Goal: Navigation & Orientation: Find specific page/section

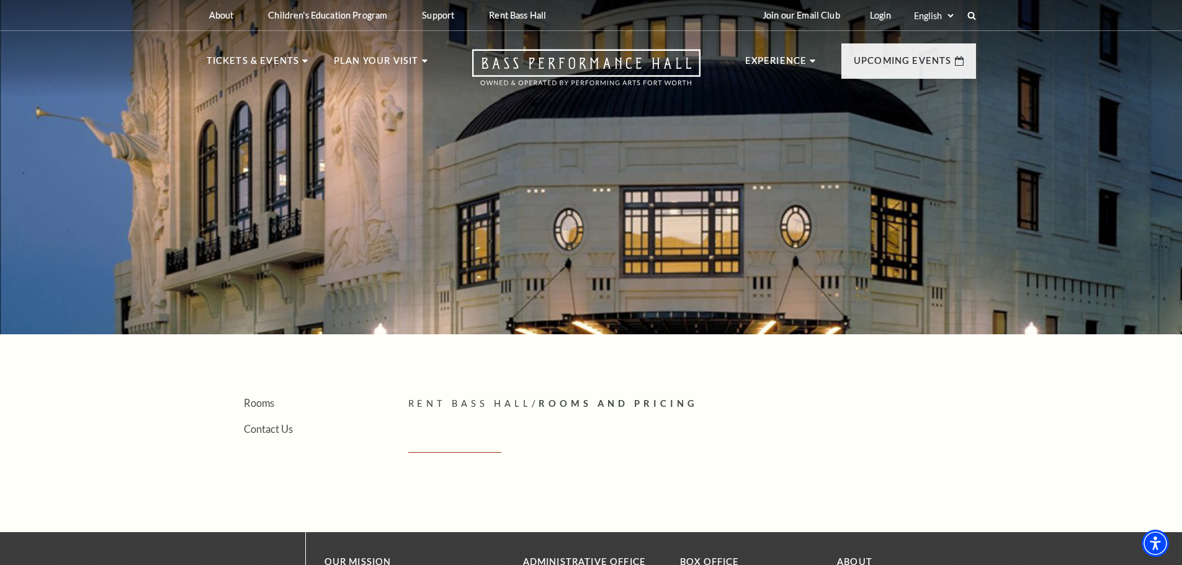
scroll to position [62, 0]
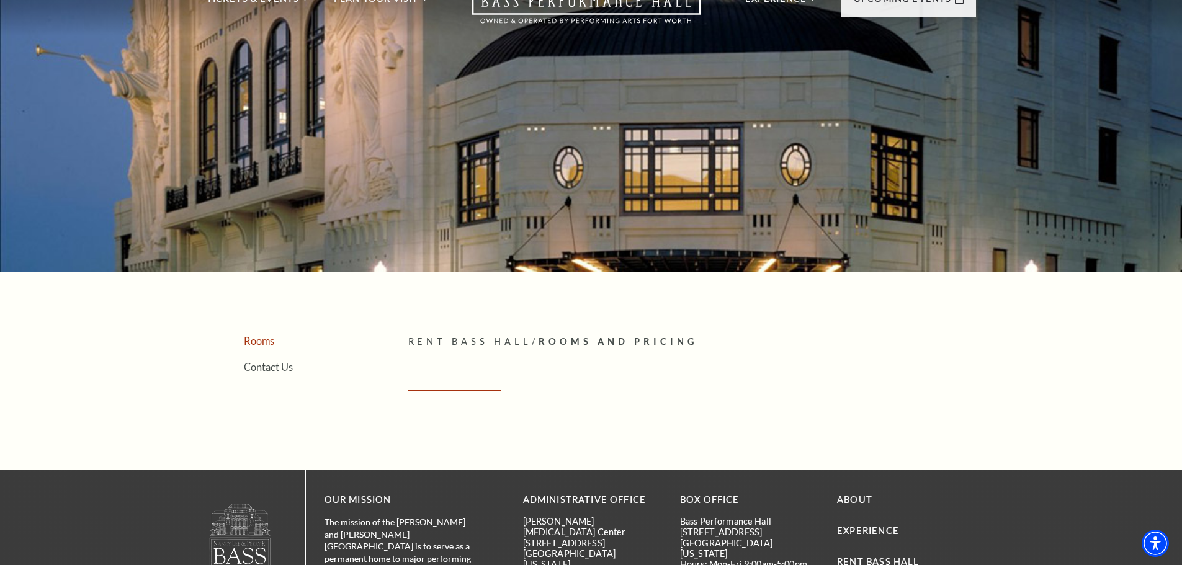
click at [262, 341] on link "Rooms" at bounding box center [259, 341] width 30 height 12
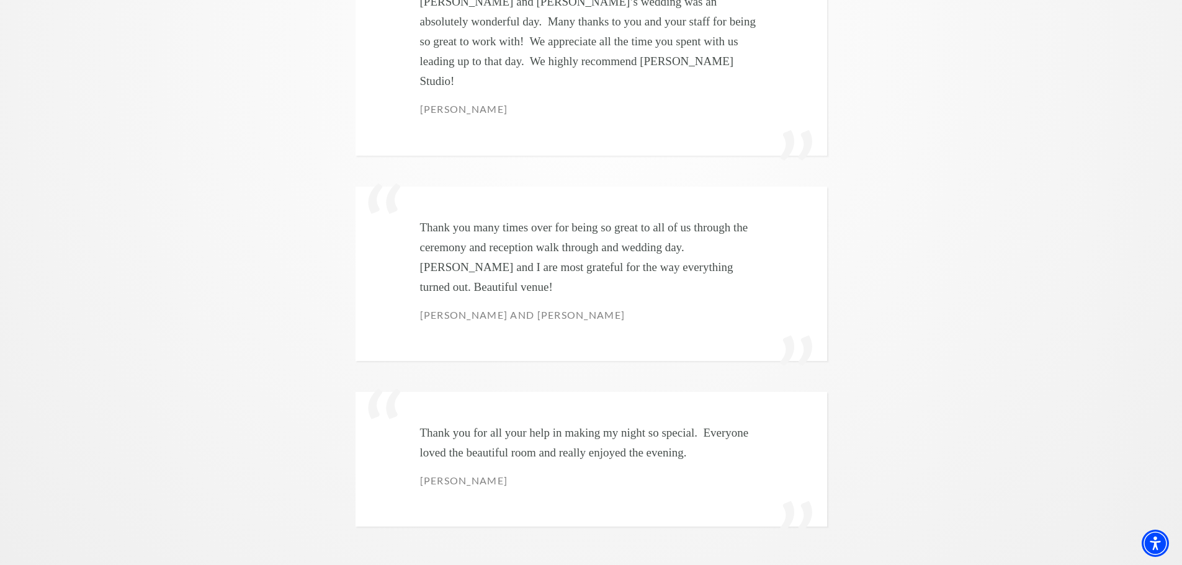
scroll to position [3661, 0]
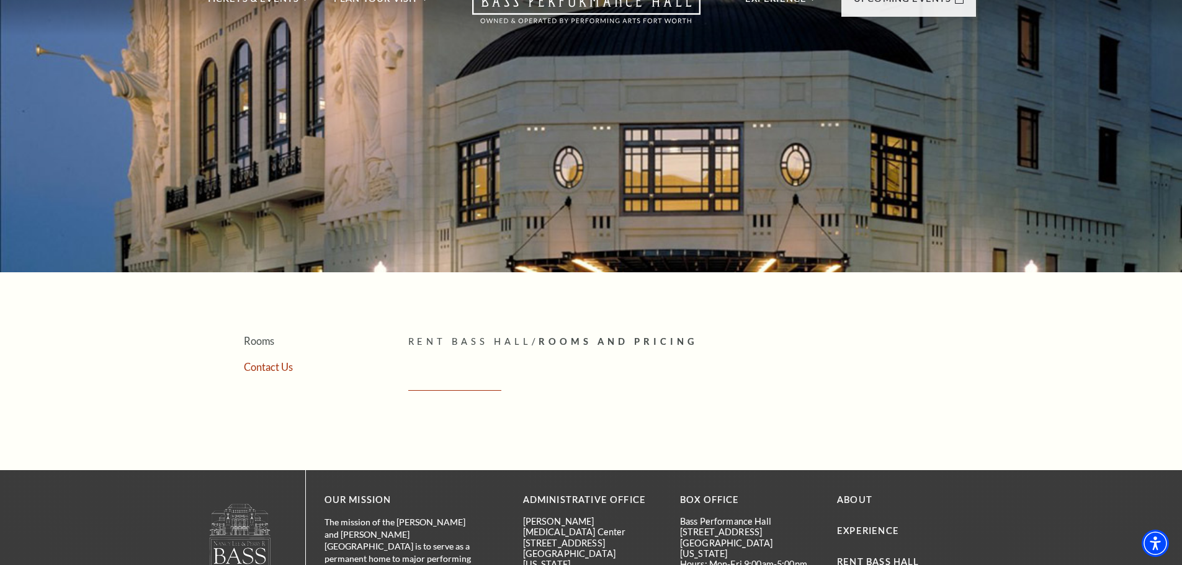
click at [277, 370] on link "Contact Us" at bounding box center [268, 367] width 49 height 12
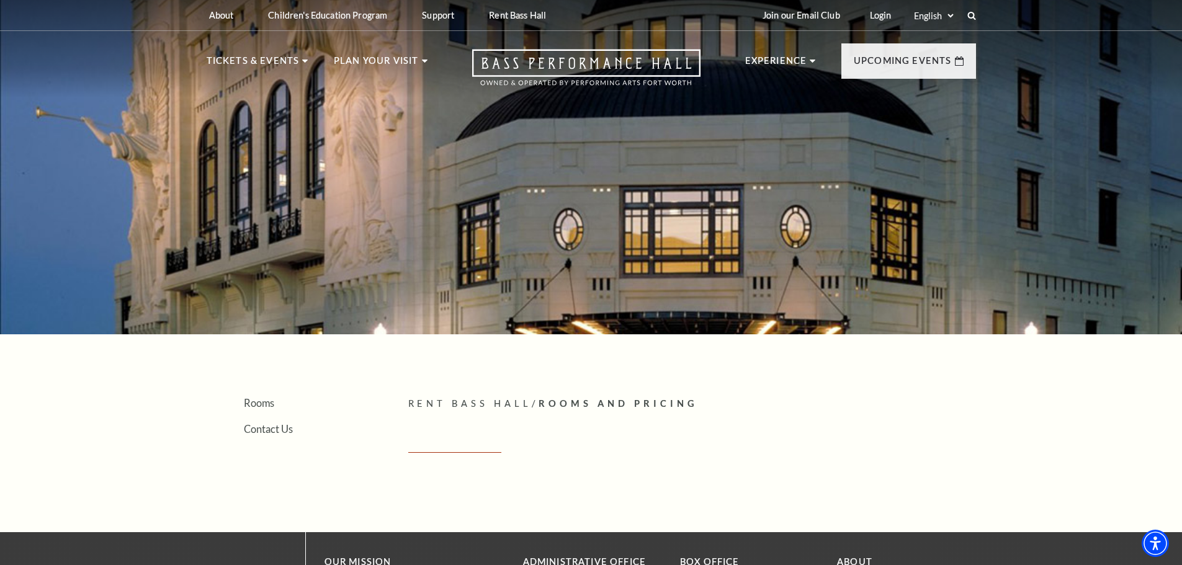
click at [472, 398] on span "Rent Bass Hall" at bounding box center [470, 403] width 124 height 11
click at [462, 404] on span "Rent Bass Hall" at bounding box center [470, 403] width 124 height 11
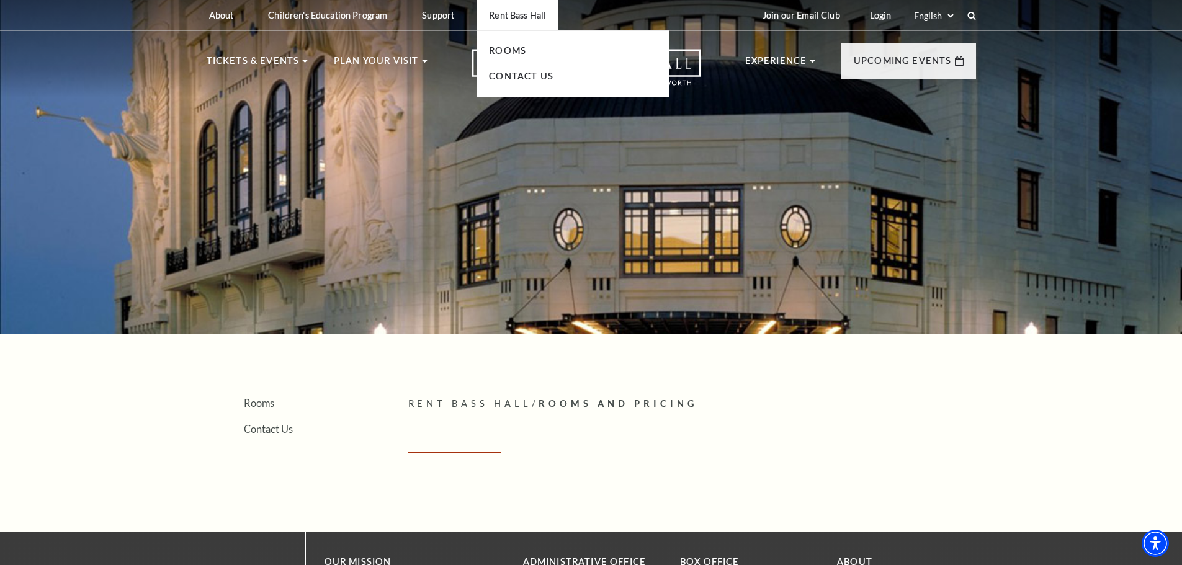
click at [501, 20] on p "Rent Bass Hall" at bounding box center [517, 15] width 57 height 11
click at [508, 16] on p "Rent Bass Hall" at bounding box center [517, 15] width 57 height 11
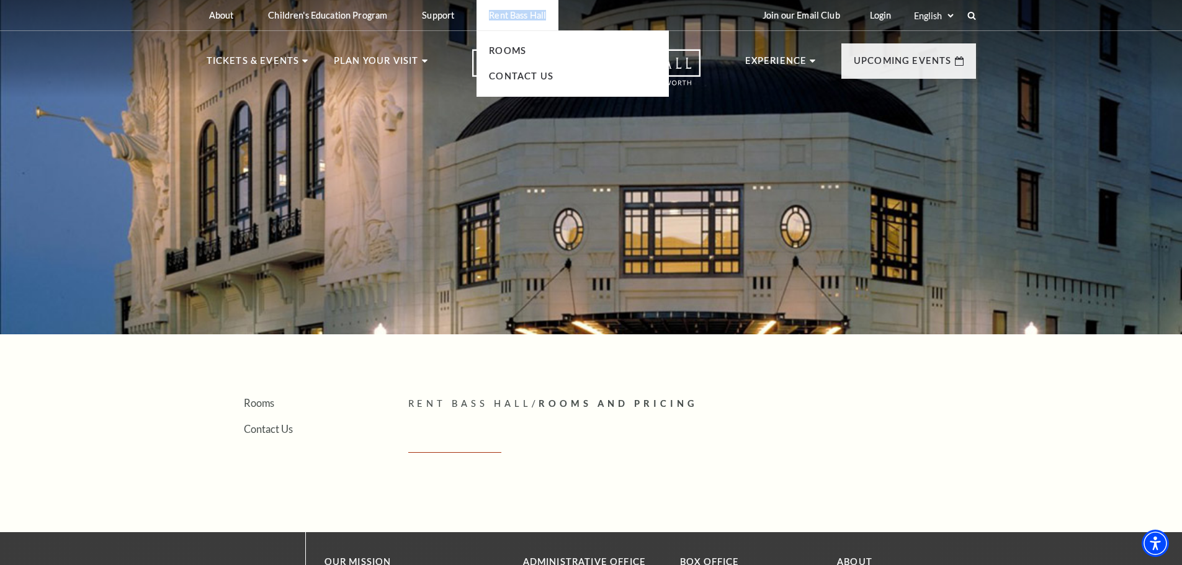
click at [508, 16] on p "Rent Bass Hall" at bounding box center [517, 15] width 57 height 11
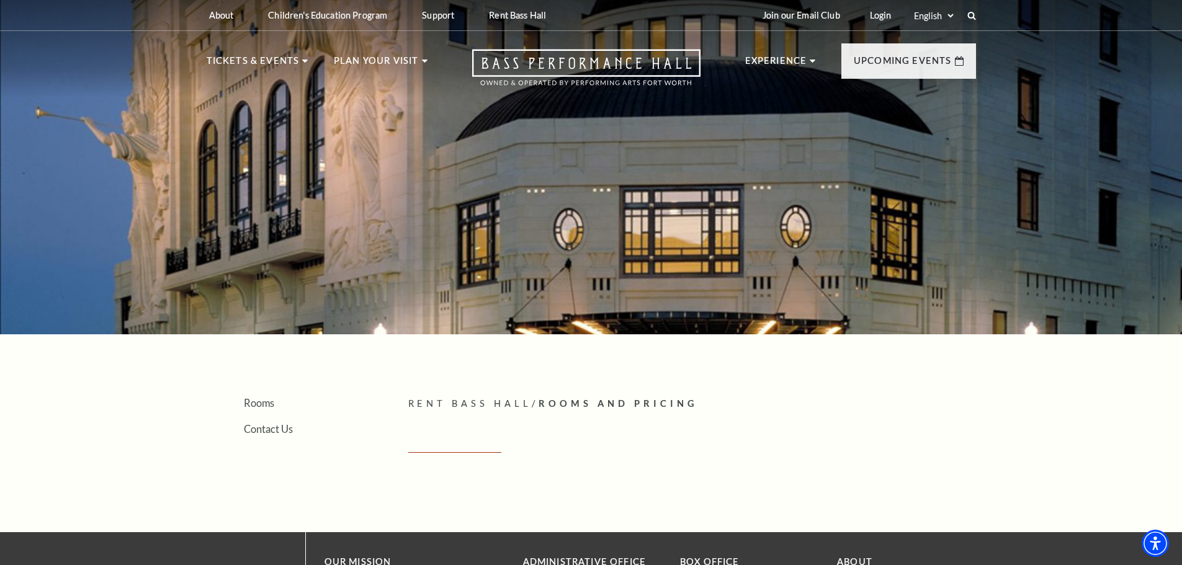
click at [440, 376] on div "Search Rooms Contact Us Rent Bass Hall / Rooms And Pricing Empty heading Rooms …" at bounding box center [591, 422] width 1182 height 858
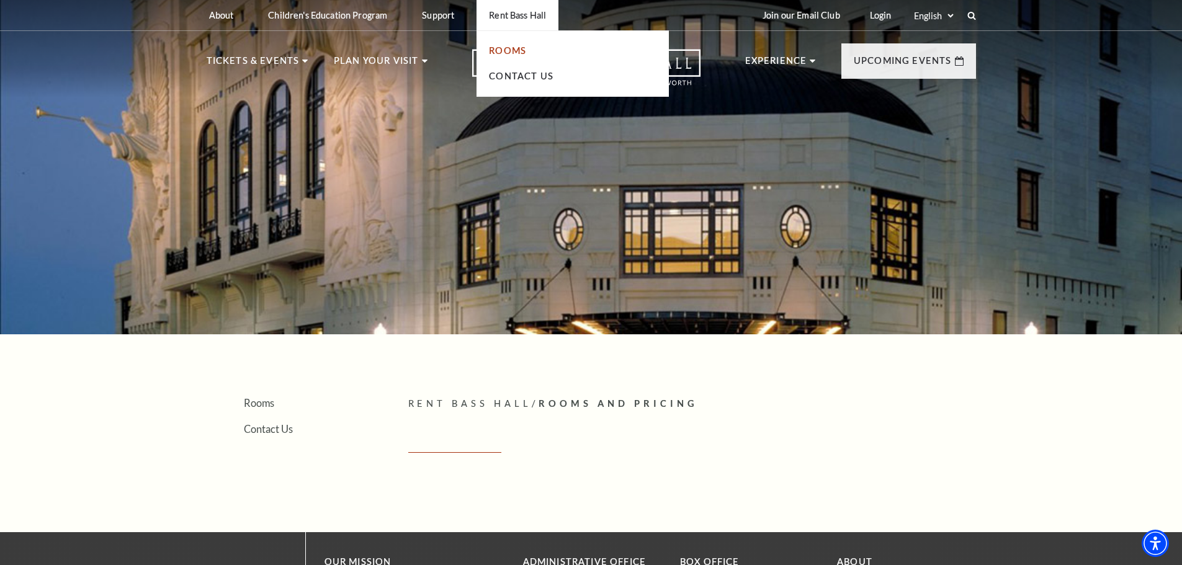
click at [495, 50] on link "Rooms" at bounding box center [507, 50] width 37 height 11
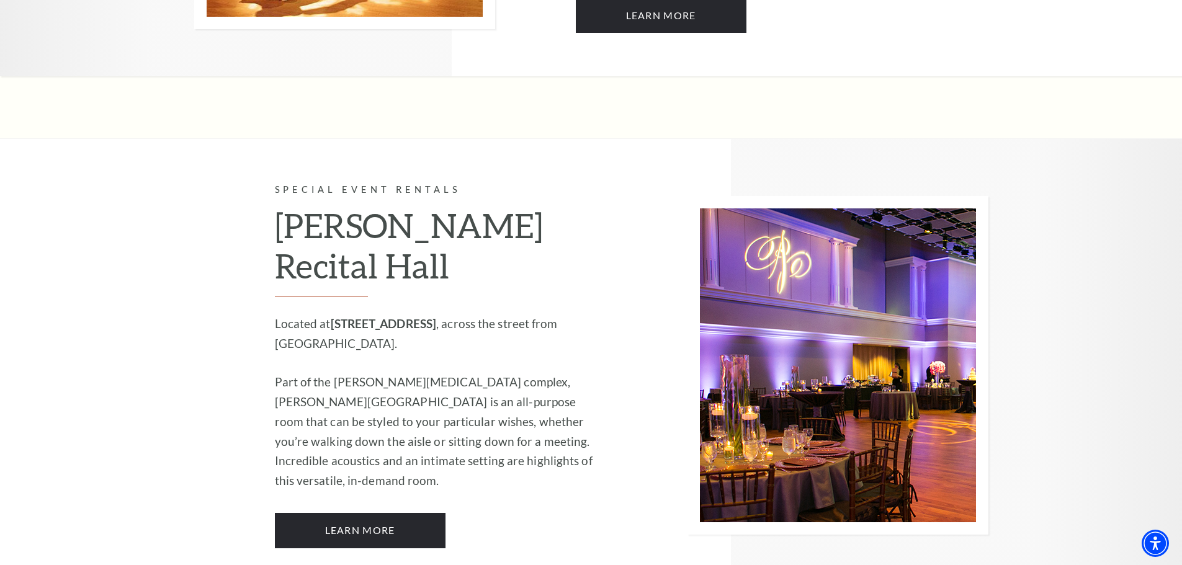
scroll to position [1475, 0]
